Goal: Transaction & Acquisition: Register for event/course

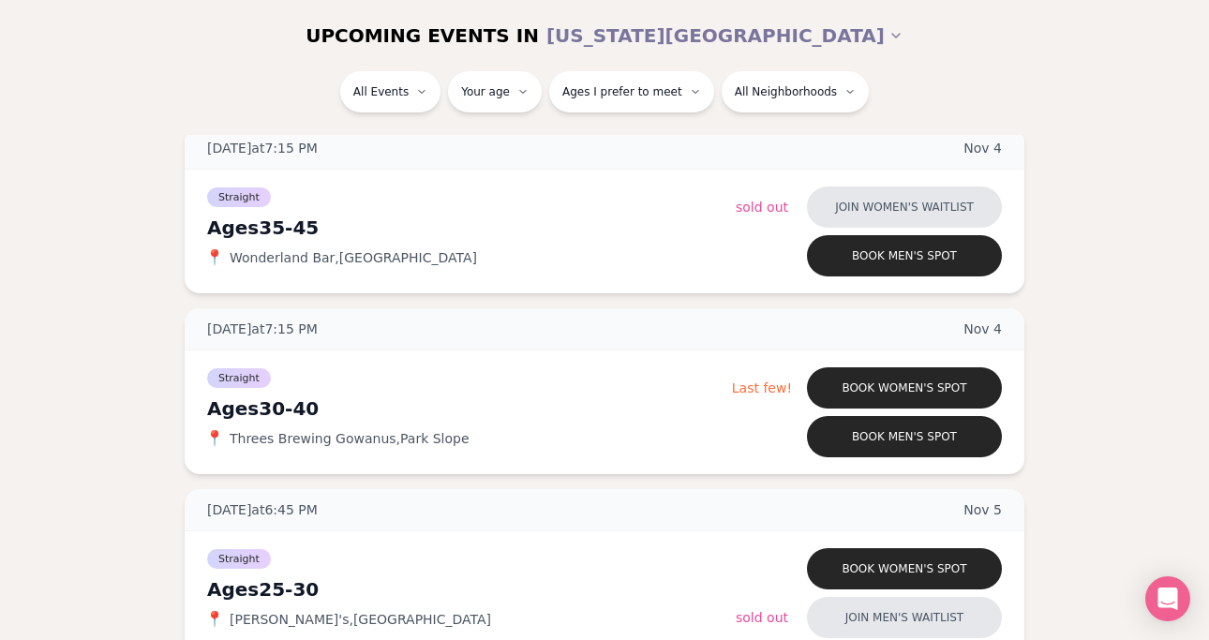
scroll to position [6232, 0]
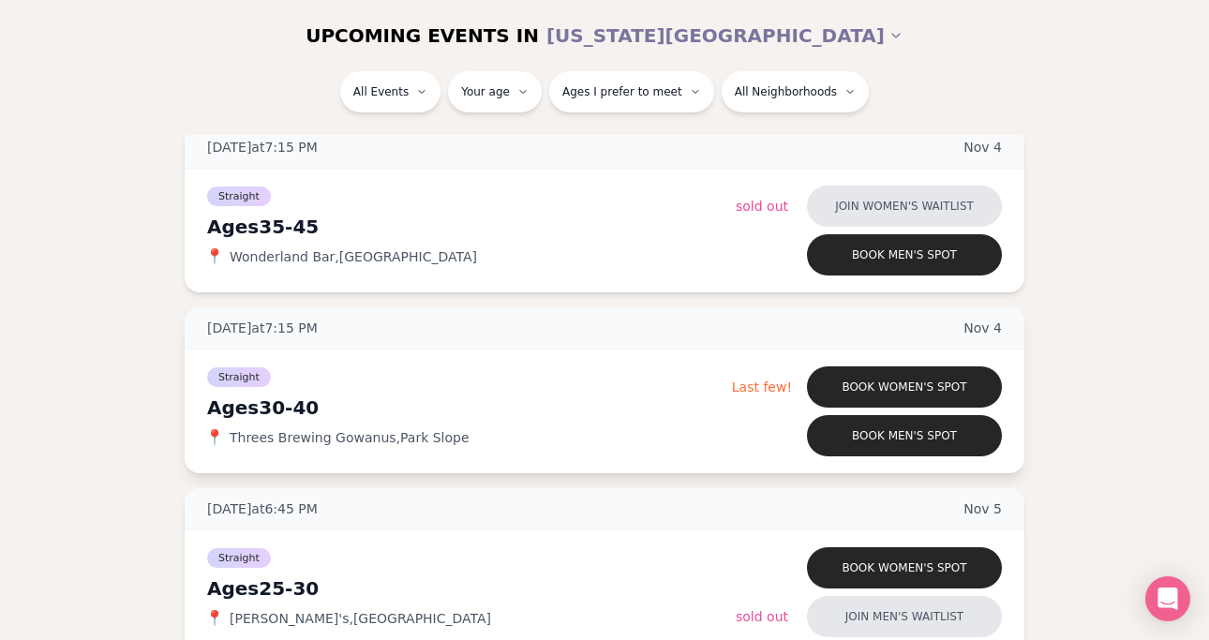
click at [300, 359] on div "Straight Ages [DEMOGRAPHIC_DATA] 📍 Threes Brewing Gowanus , Park Slope Book wom…" at bounding box center [604, 411] width 839 height 124
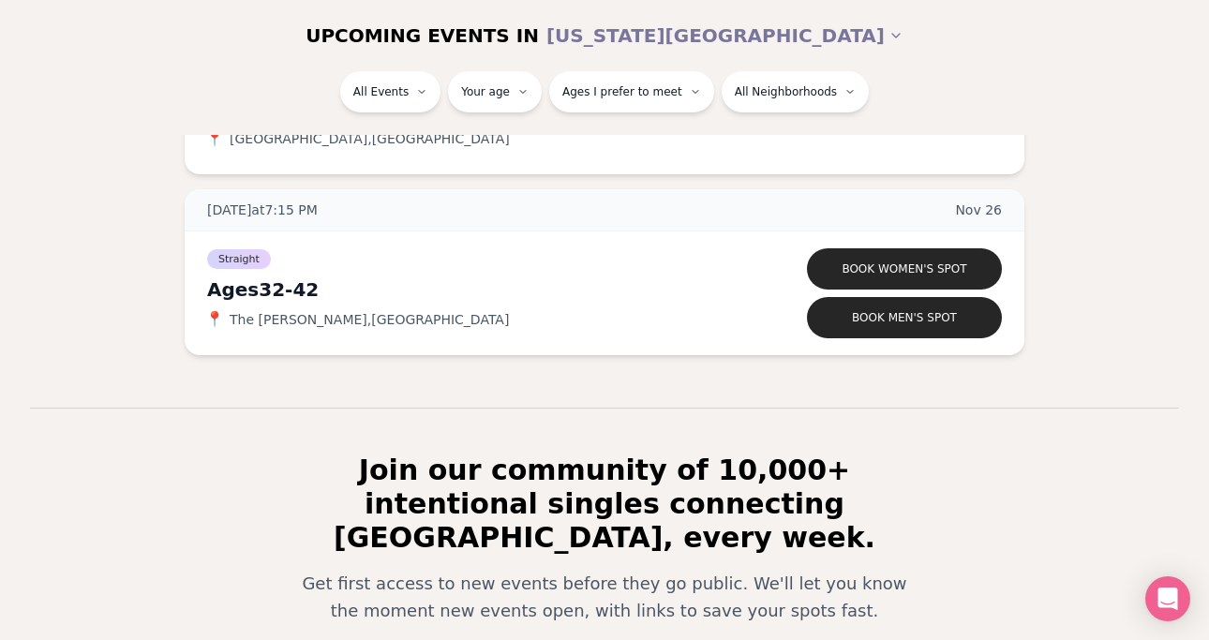
scroll to position [10693, 0]
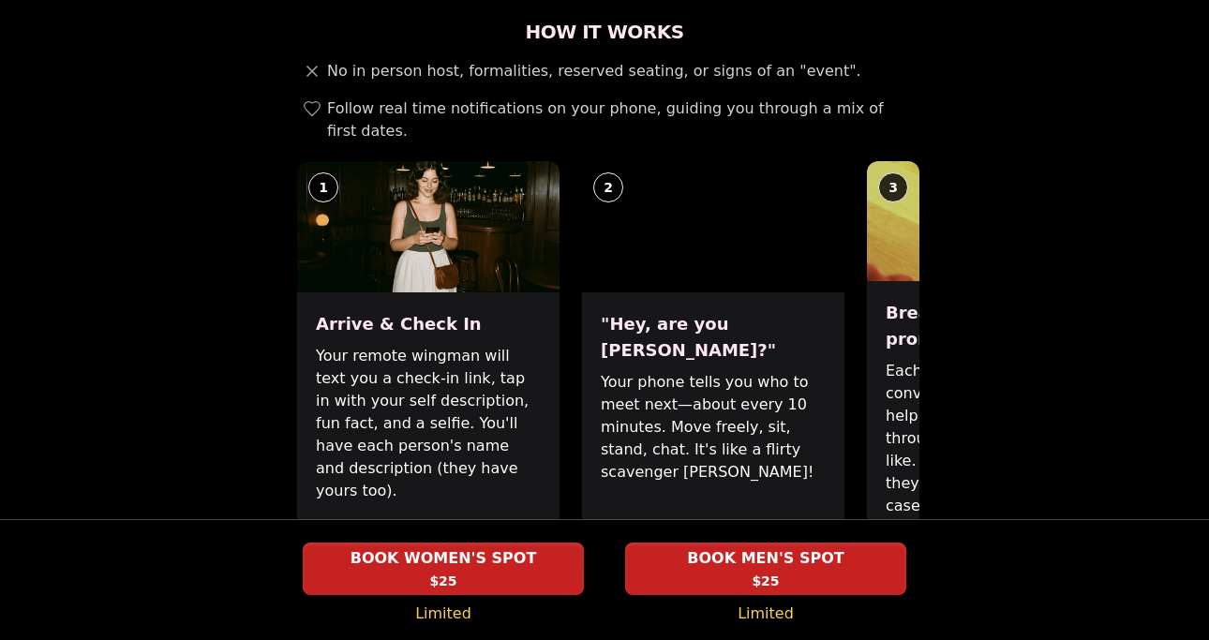
scroll to position [712, 0]
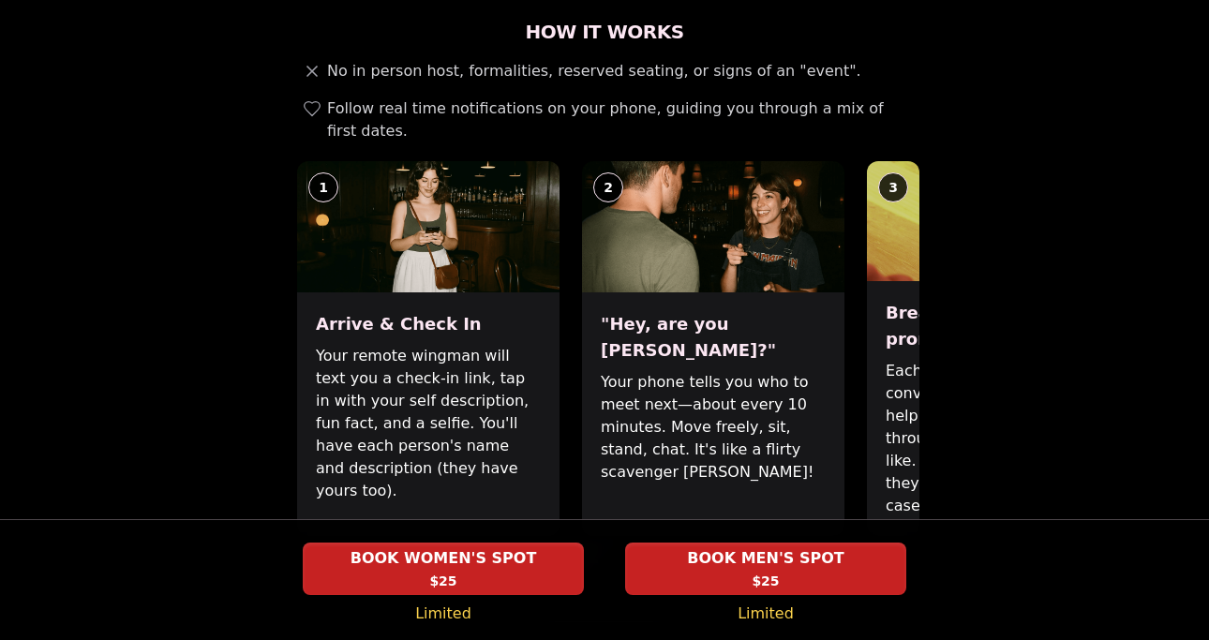
click at [597, 501] on div "How It Works No in person host, formalities, reserved seating, or signs of an "…" at bounding box center [605, 320] width 630 height 603
click at [594, 558] on span at bounding box center [593, 563] width 10 height 10
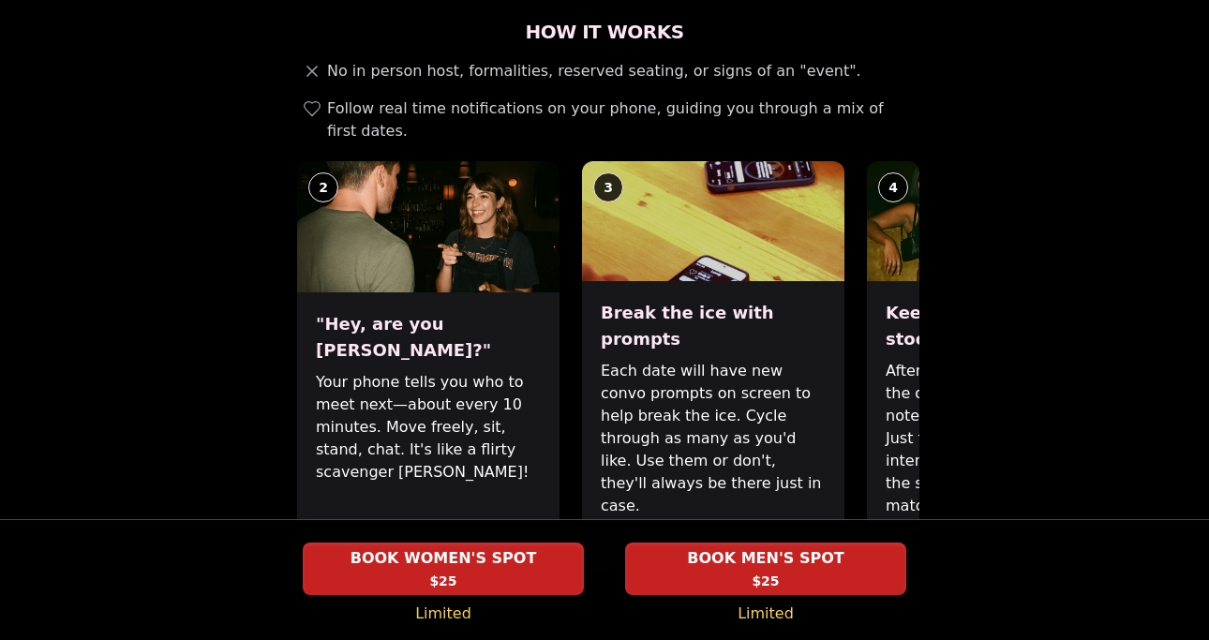
click at [613, 558] on span at bounding box center [615, 563] width 10 height 10
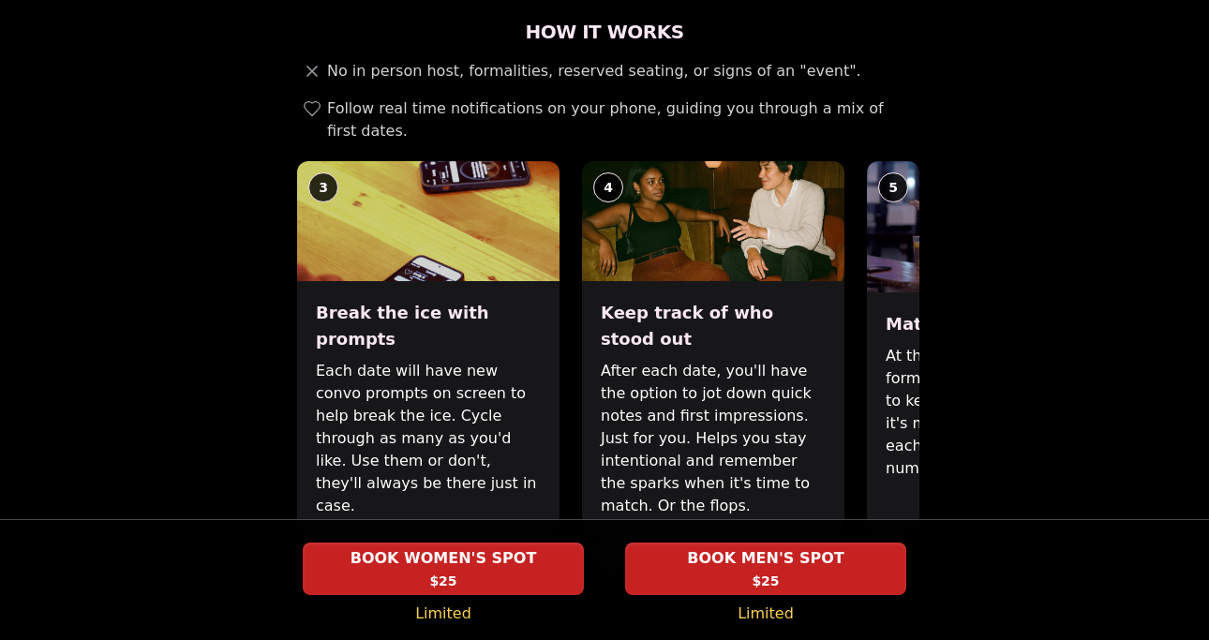
click at [637, 558] on span at bounding box center [636, 563] width 10 height 10
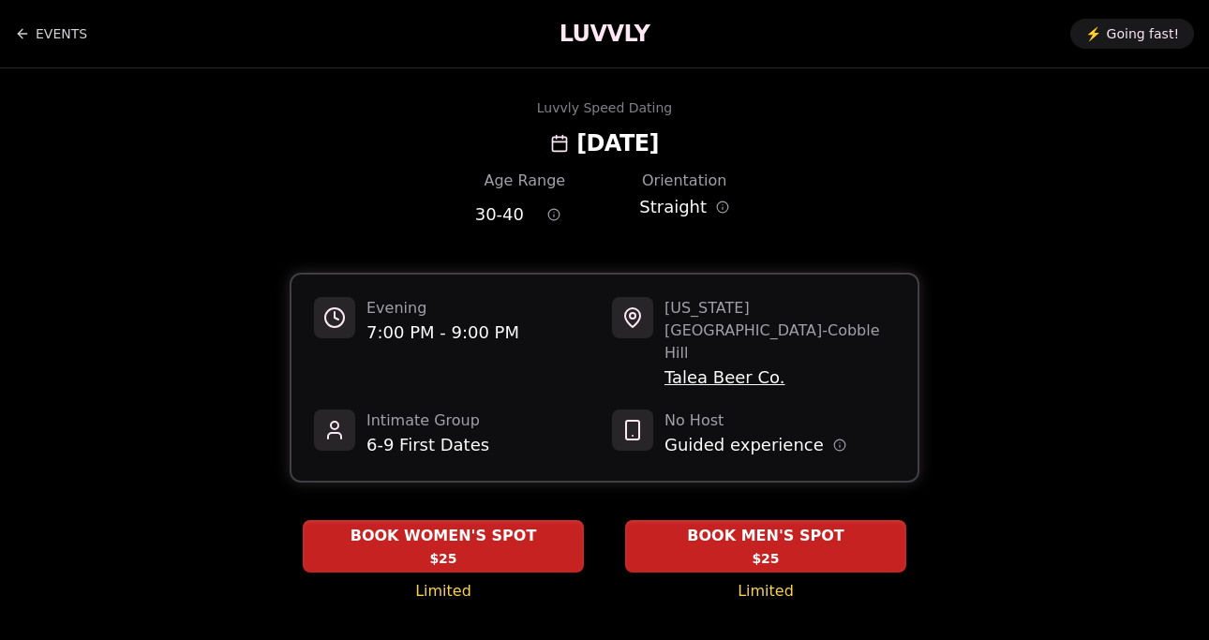
scroll to position [0, 0]
